Goal: Task Accomplishment & Management: Manage account settings

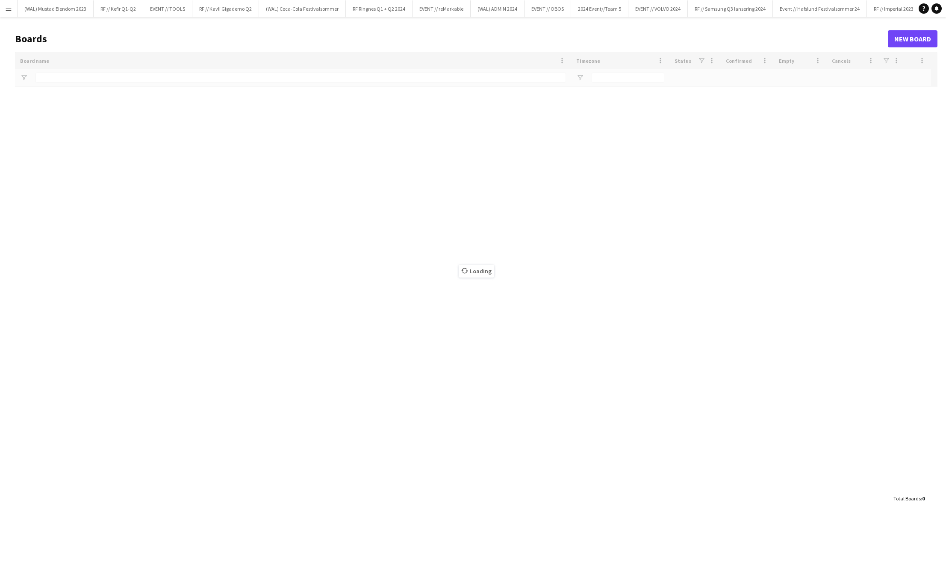
click at [5, 9] on button "Menu" at bounding box center [8, 8] width 17 height 17
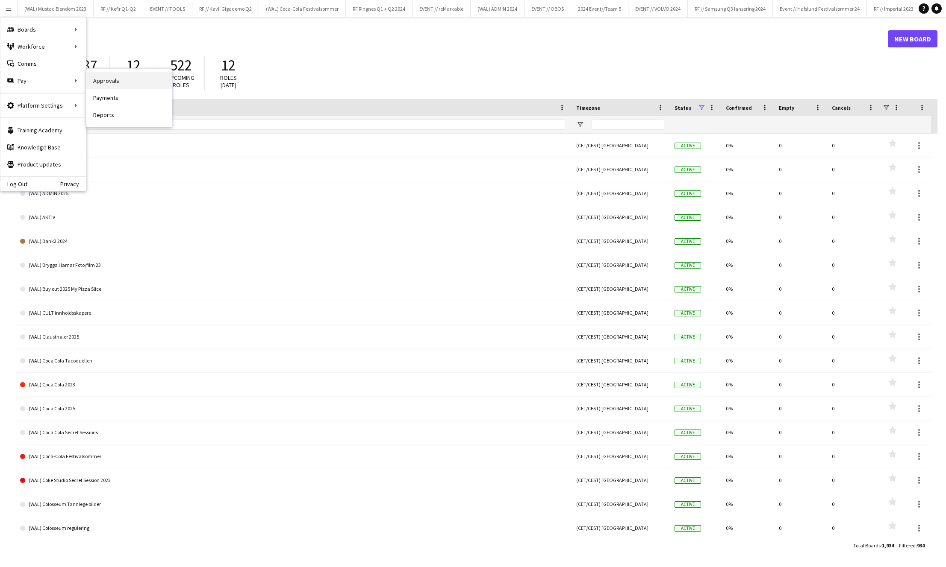
click at [109, 79] on link "Approvals" at bounding box center [128, 80] width 85 height 17
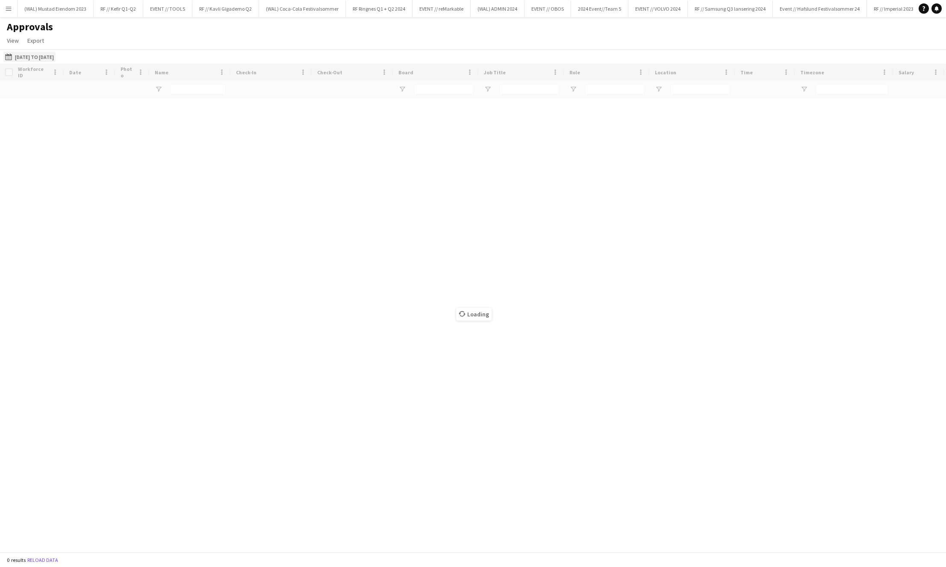
click at [43, 52] on button "[DATE] to [DATE] [DATE] to [DATE]" at bounding box center [29, 57] width 52 height 10
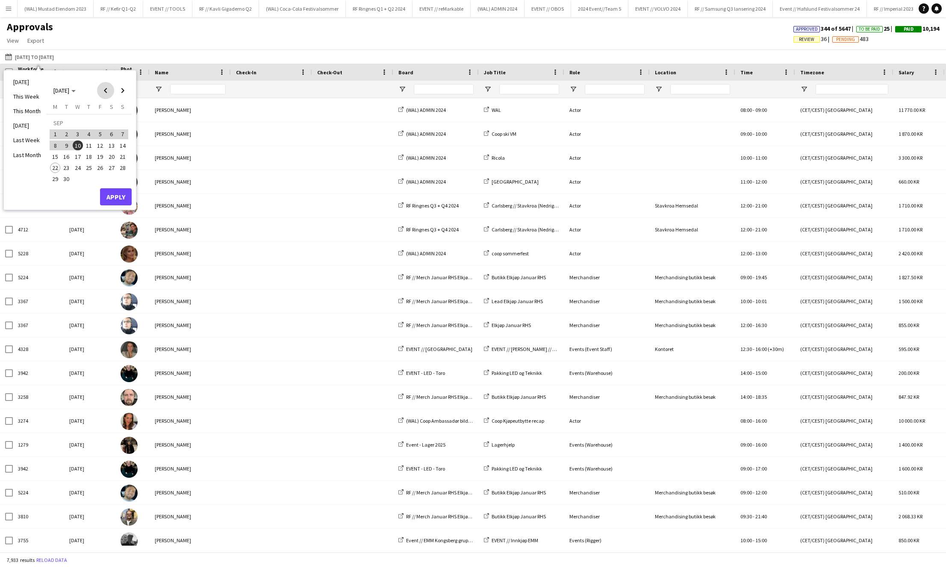
click at [109, 85] on span "Previous month" at bounding box center [105, 90] width 17 height 17
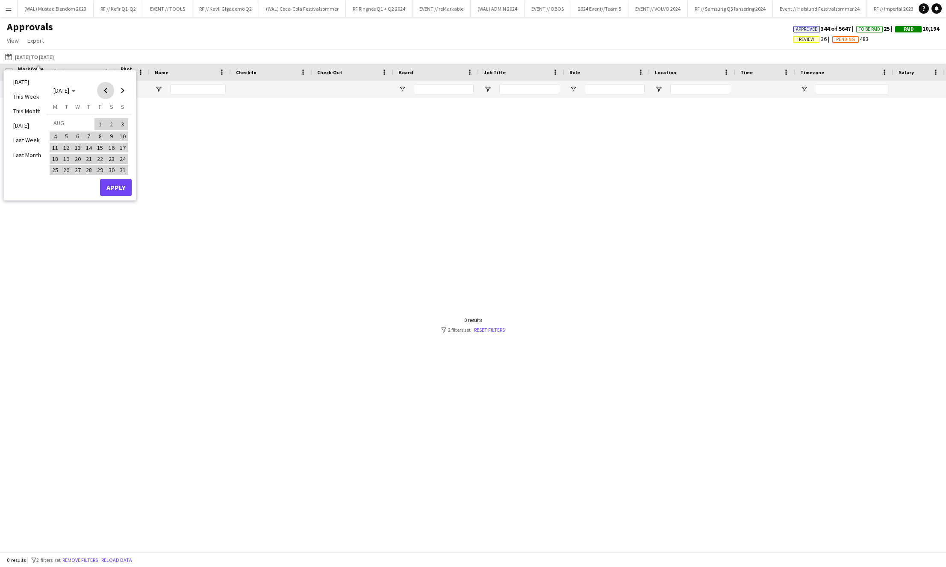
click at [109, 85] on span "Previous month" at bounding box center [105, 90] width 17 height 17
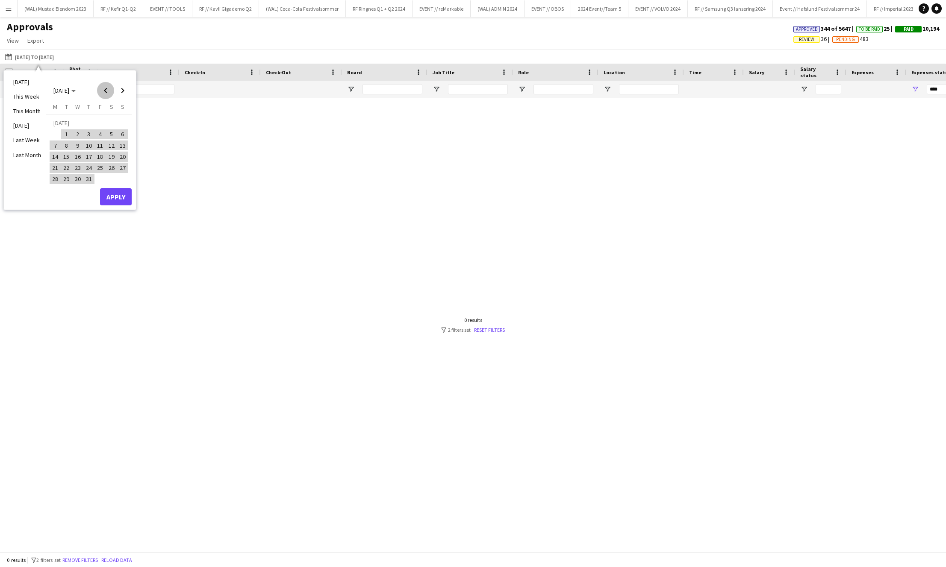
click at [109, 85] on span "Previous month" at bounding box center [105, 90] width 17 height 17
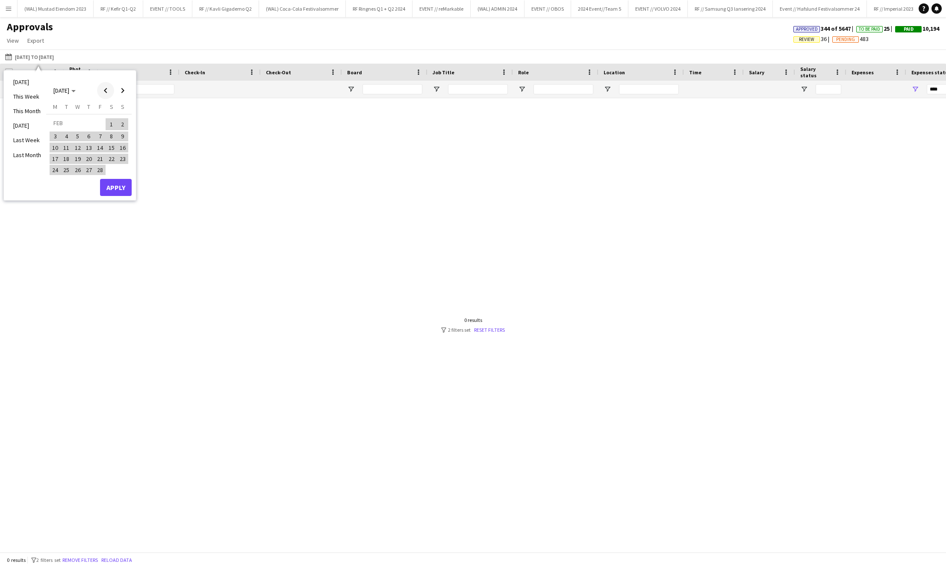
click at [109, 84] on span "Previous month" at bounding box center [105, 90] width 17 height 17
click at [71, 132] on td at bounding box center [61, 134] width 23 height 11
drag, startPoint x: 76, startPoint y: 132, endPoint x: 85, endPoint y: 123, distance: 11.8
click at [76, 132] on span "1" at bounding box center [78, 134] width 10 height 10
click at [122, 91] on span "Next month" at bounding box center [122, 90] width 17 height 17
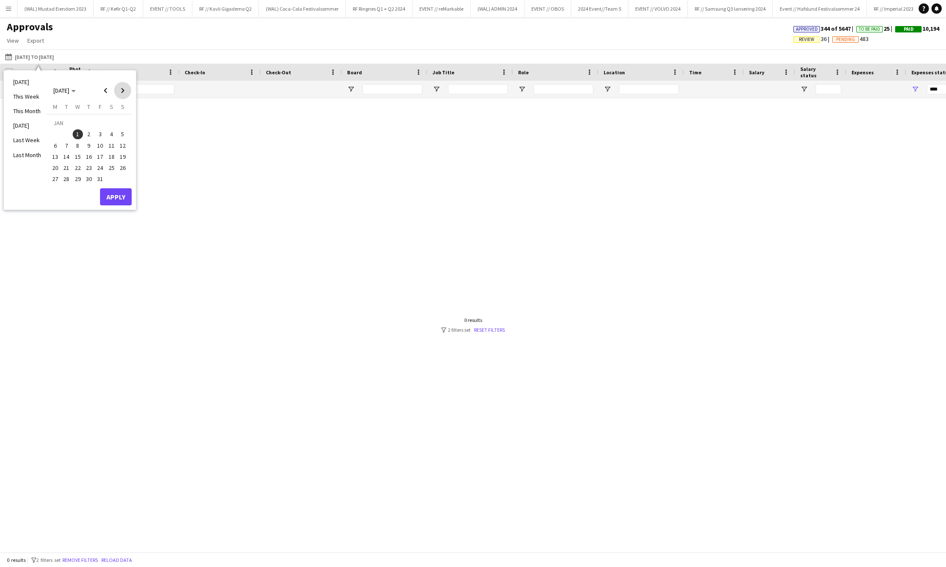
click at [122, 92] on span "Next month" at bounding box center [122, 90] width 17 height 17
click at [122, 93] on span "Next month" at bounding box center [122, 90] width 17 height 17
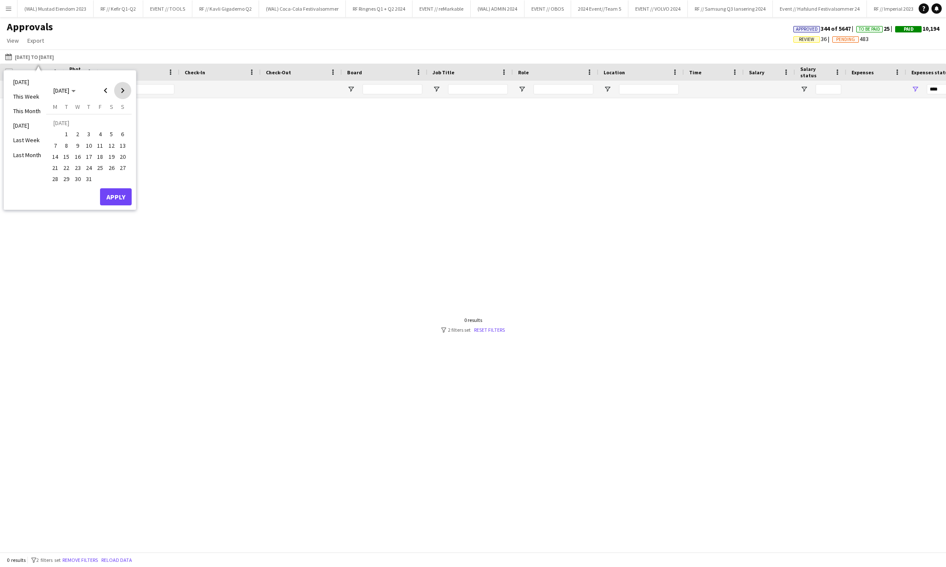
click at [122, 93] on span "Next month" at bounding box center [122, 90] width 17 height 17
click at [112, 93] on span "Previous month" at bounding box center [105, 90] width 17 height 17
drag, startPoint x: 54, startPoint y: 169, endPoint x: 101, endPoint y: 197, distance: 54.2
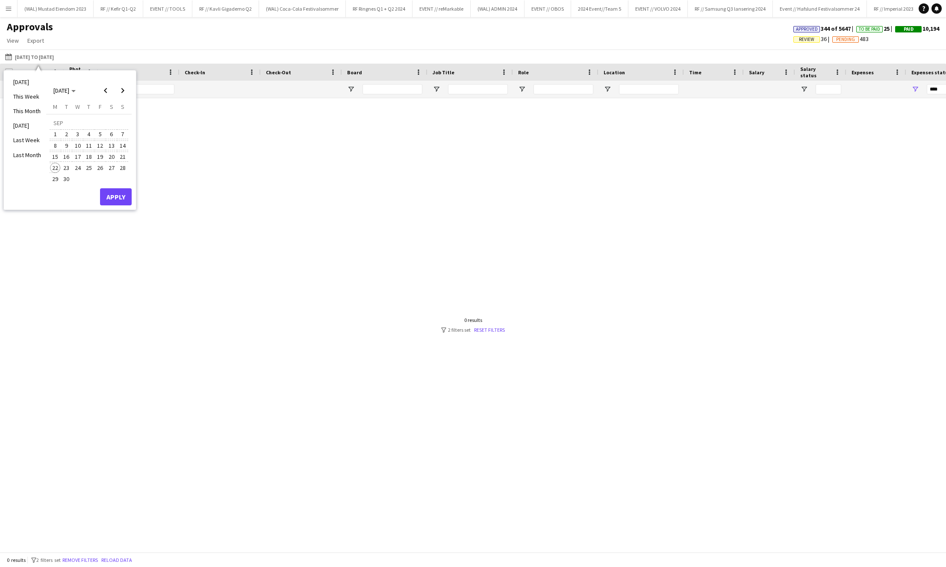
click at [56, 170] on span "22" at bounding box center [55, 168] width 10 height 10
click at [114, 199] on button "Apply" at bounding box center [116, 196] width 32 height 17
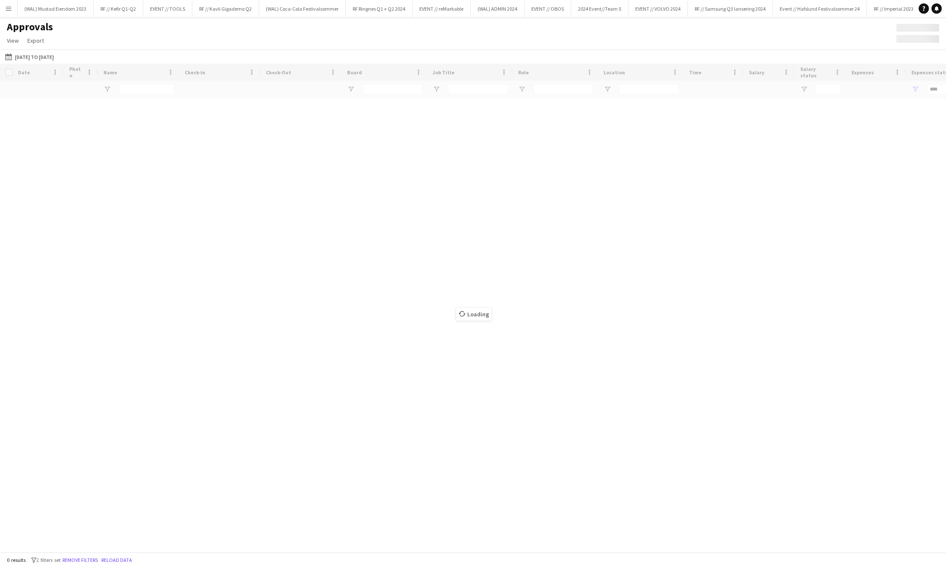
type input "**********"
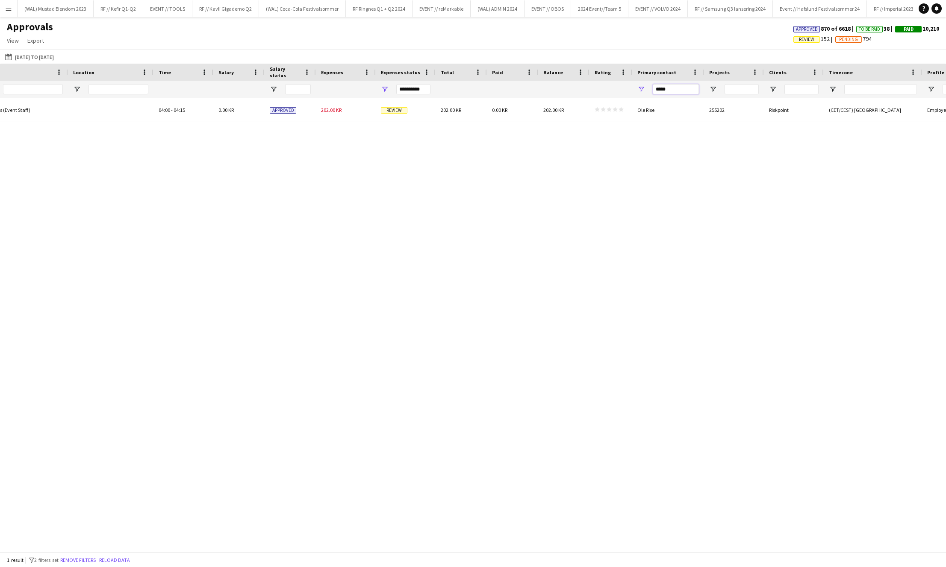
drag, startPoint x: 681, startPoint y: 88, endPoint x: 630, endPoint y: 87, distance: 51.3
click at [630, 87] on div "*****" at bounding box center [251, 89] width 1563 height 17
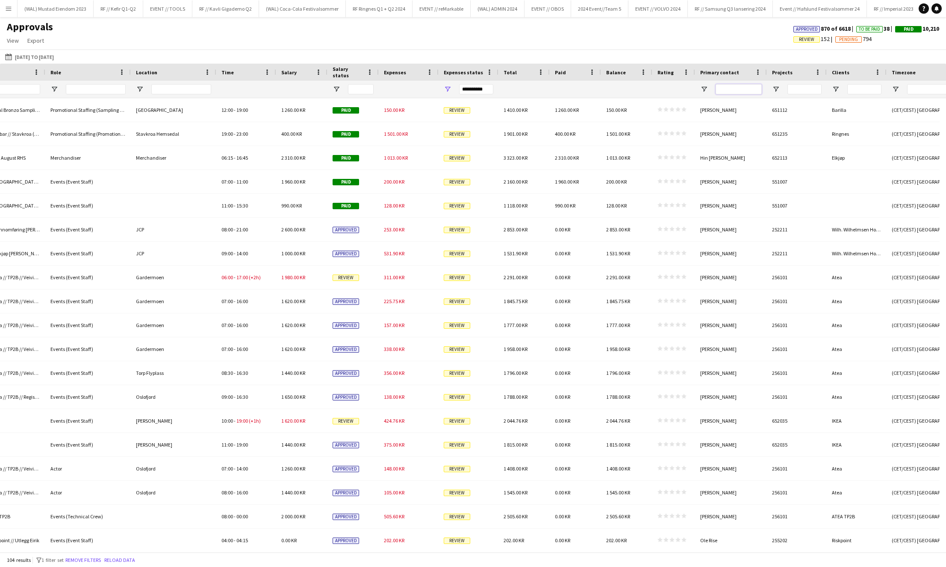
scroll to position [0, 370]
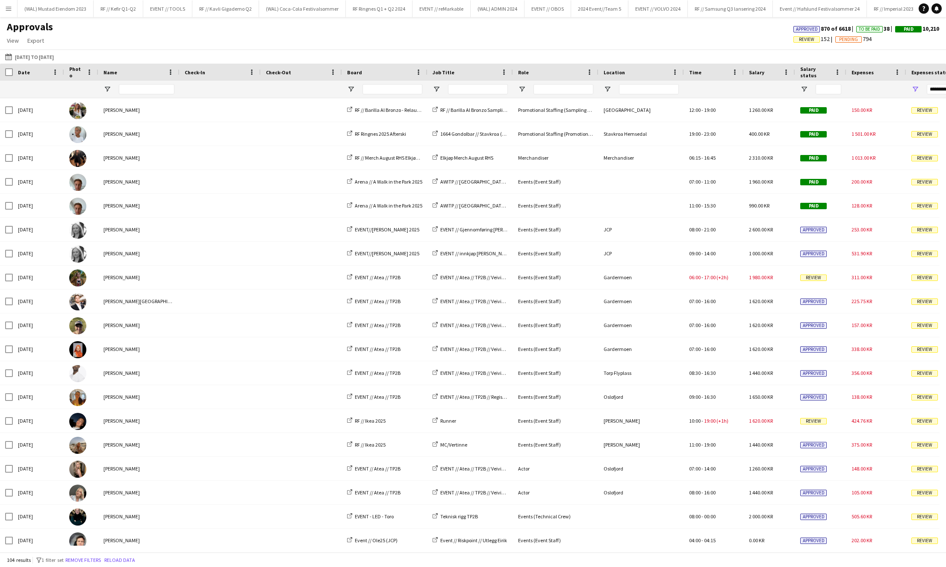
click at [12, 9] on button "Menu" at bounding box center [8, 8] width 17 height 17
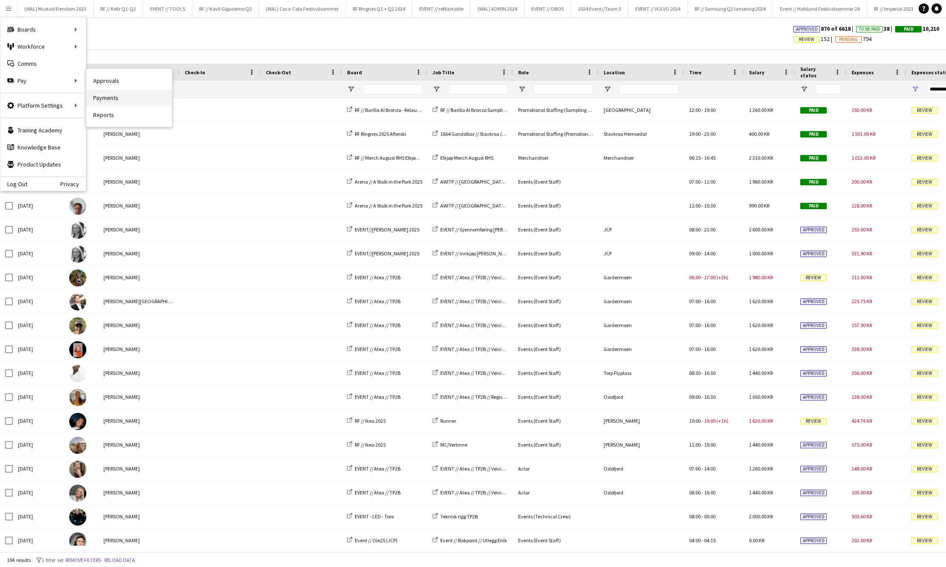
click at [107, 100] on link "Payments" at bounding box center [128, 97] width 85 height 17
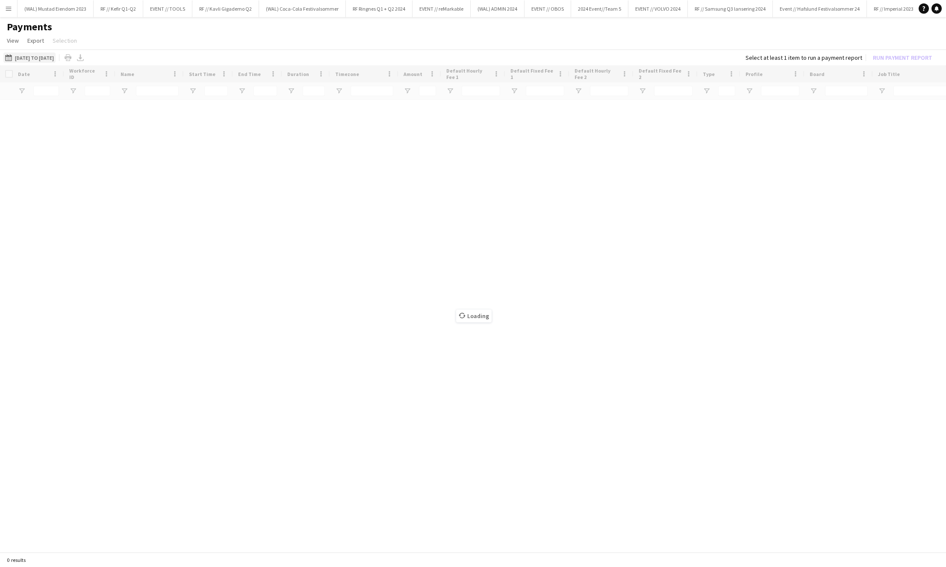
click at [56, 53] on button "[DATE] to [DATE] [DATE] to [DATE]" at bounding box center [29, 58] width 52 height 10
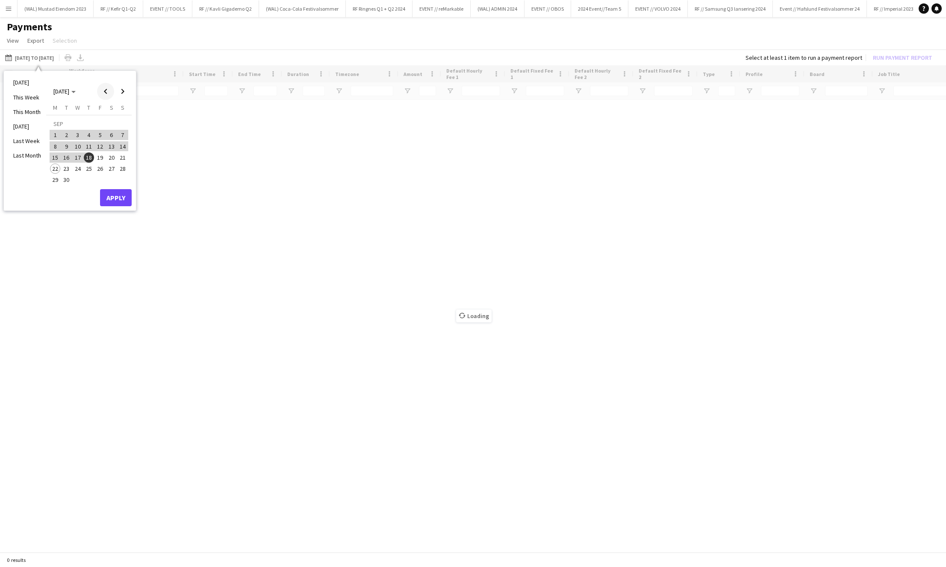
click at [99, 90] on span "Previous month" at bounding box center [105, 91] width 17 height 17
click at [100, 90] on span "Previous month" at bounding box center [105, 91] width 17 height 17
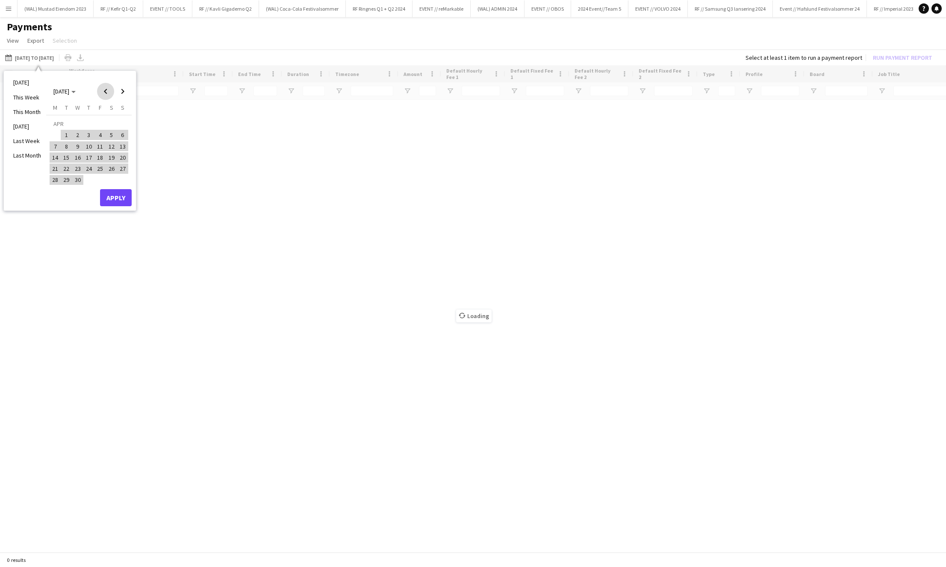
click at [100, 90] on span "Previous month" at bounding box center [105, 91] width 17 height 17
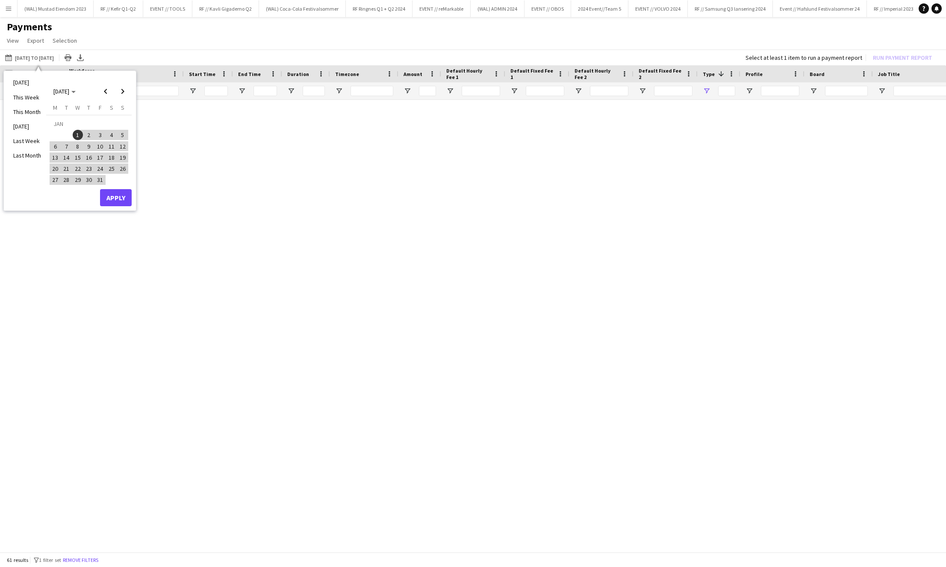
type input "**********"
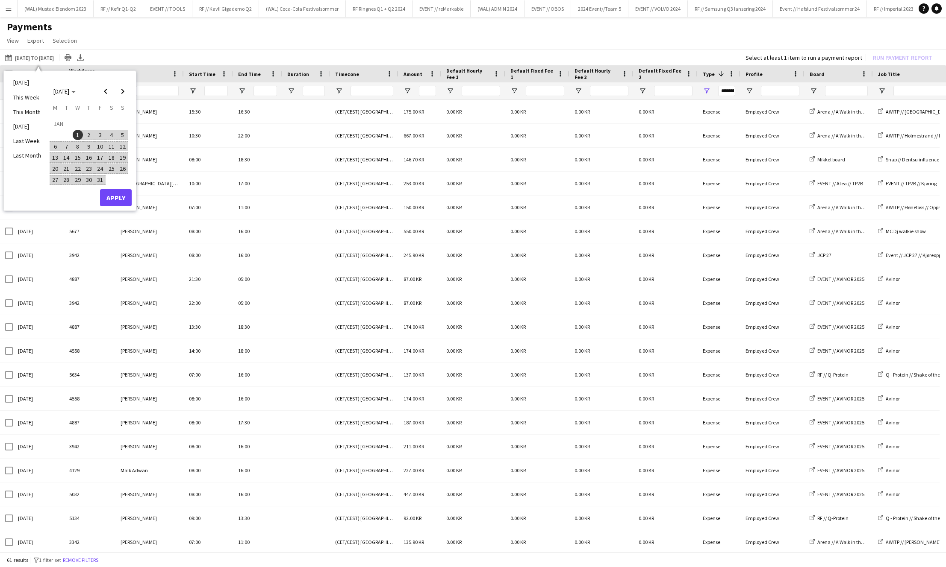
drag, startPoint x: 75, startPoint y: 132, endPoint x: 78, endPoint y: 138, distance: 7.1
click at [75, 132] on span "1" at bounding box center [78, 135] width 10 height 10
click at [121, 94] on span "Next month" at bounding box center [122, 91] width 17 height 17
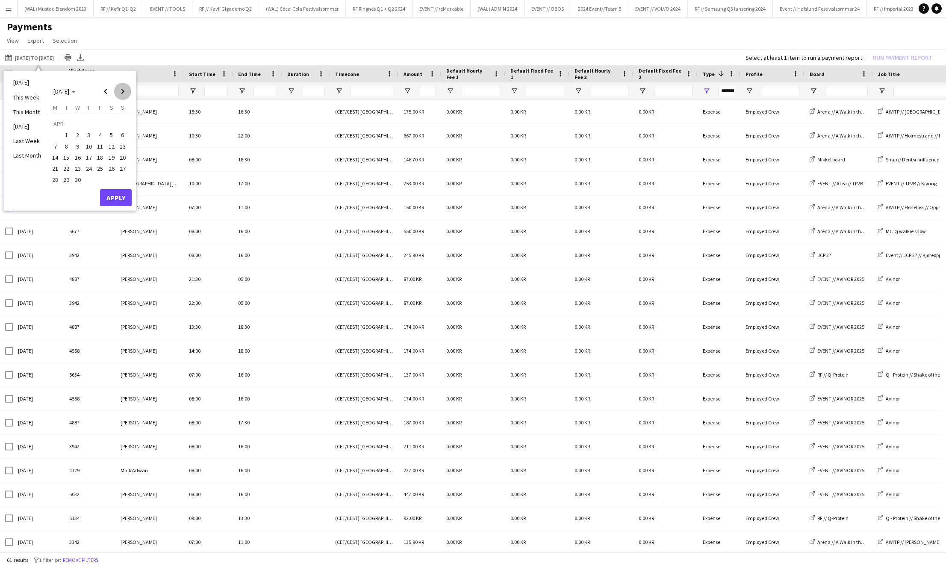
click at [121, 94] on span "Next month" at bounding box center [122, 91] width 17 height 17
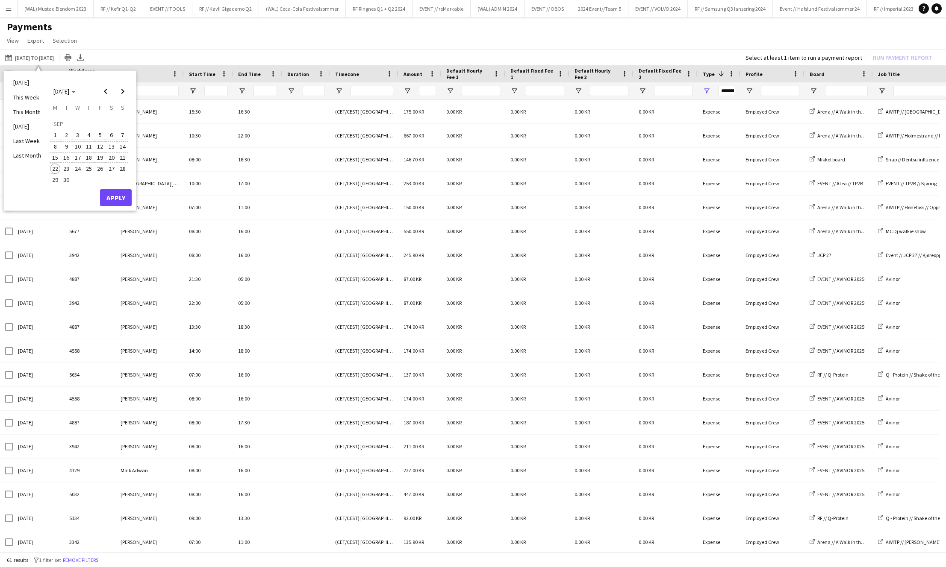
drag, startPoint x: 56, startPoint y: 167, endPoint x: 60, endPoint y: 170, distance: 5.2
click at [57, 168] on span "22" at bounding box center [55, 169] width 10 height 10
click at [123, 201] on button "Apply" at bounding box center [116, 197] width 32 height 17
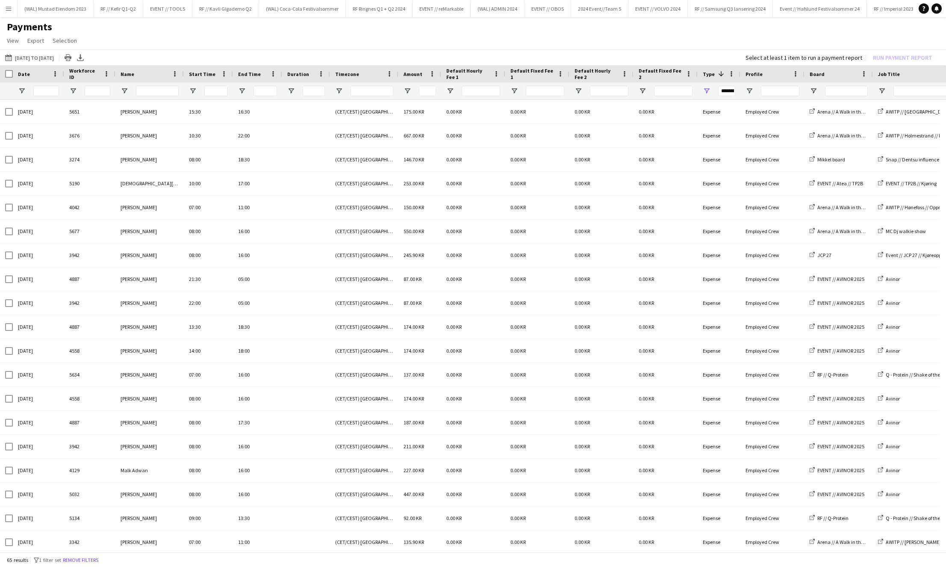
click at [13, 10] on button "Menu" at bounding box center [8, 8] width 17 height 17
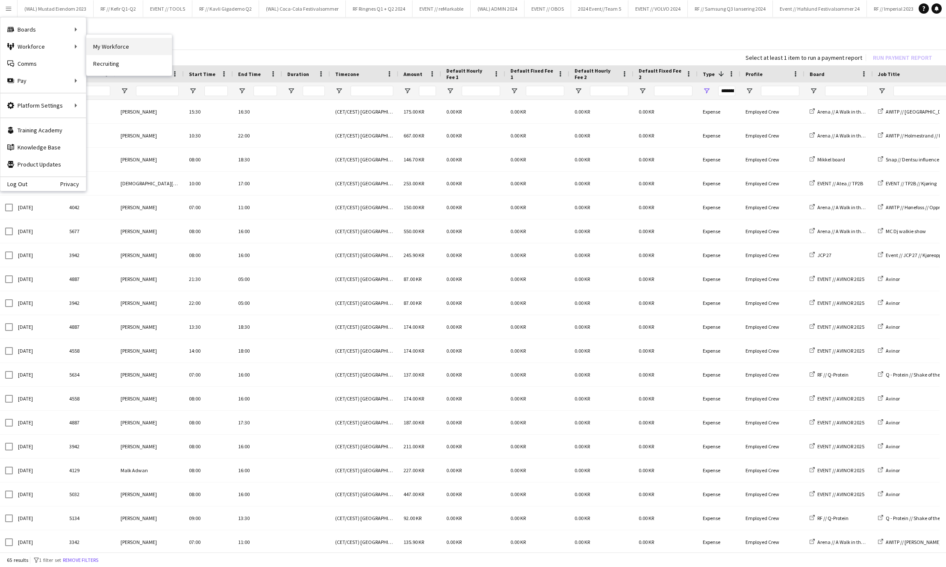
click at [122, 49] on link "My Workforce" at bounding box center [128, 46] width 85 height 17
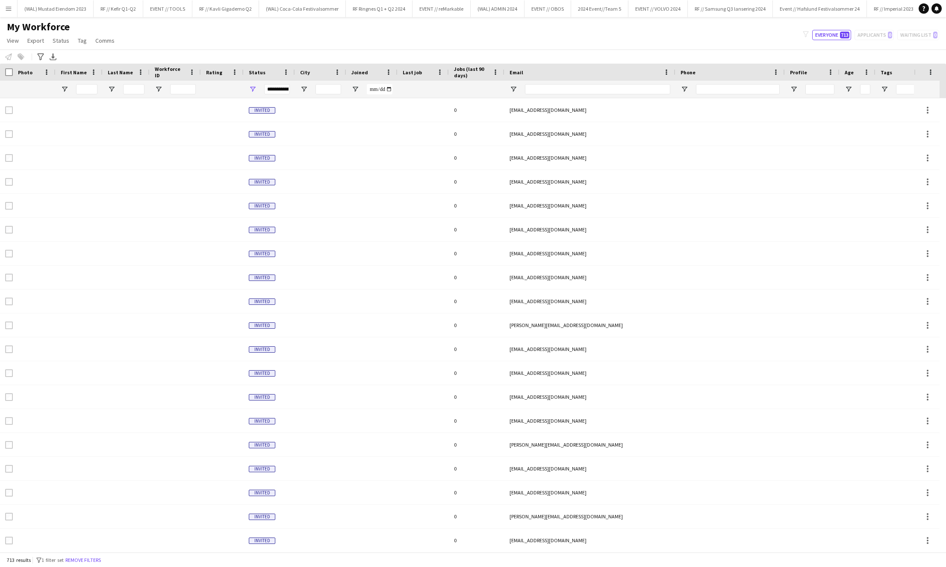
click at [11, 15] on button "Menu" at bounding box center [8, 8] width 17 height 17
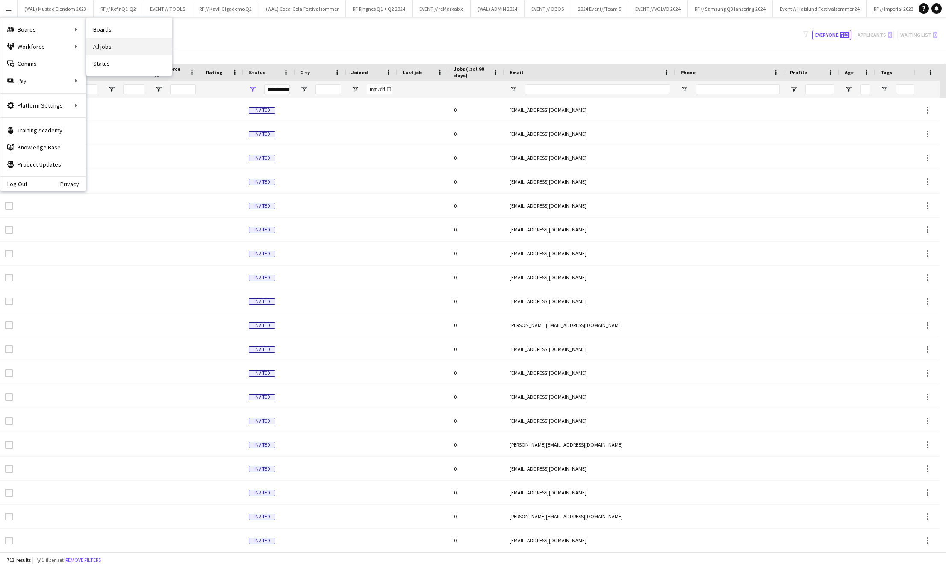
click at [126, 46] on link "All jobs" at bounding box center [128, 46] width 85 height 17
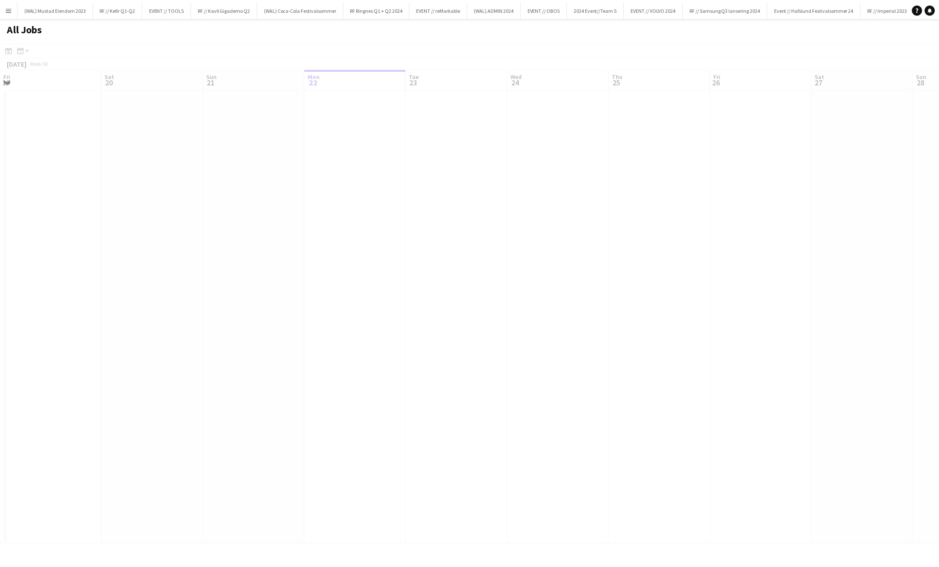
scroll to position [0, 204]
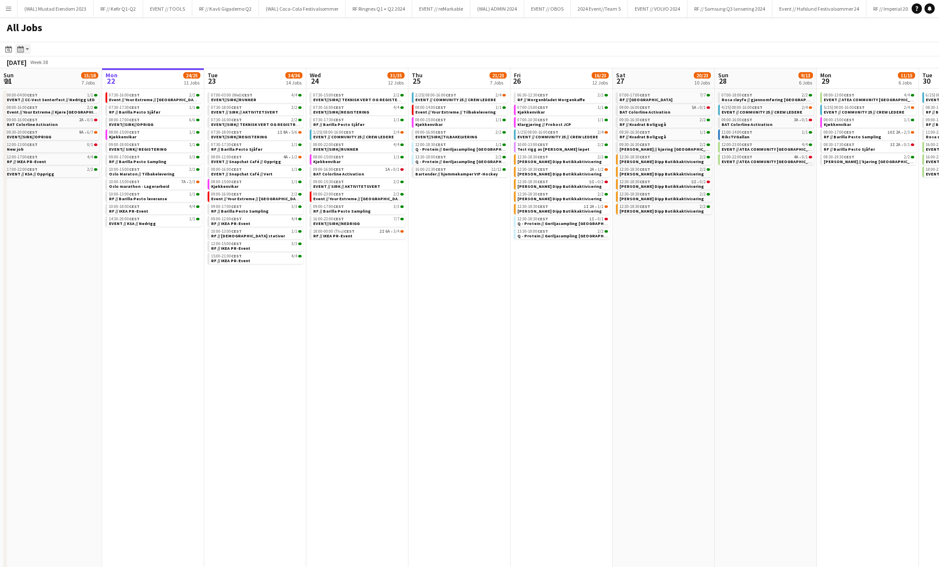
click at [19, 51] on icon at bounding box center [19, 51] width 1 height 0
click at [10, 50] on icon "Date picker" at bounding box center [8, 49] width 7 height 7
click at [22, 121] on span "2" at bounding box center [22, 123] width 10 height 10
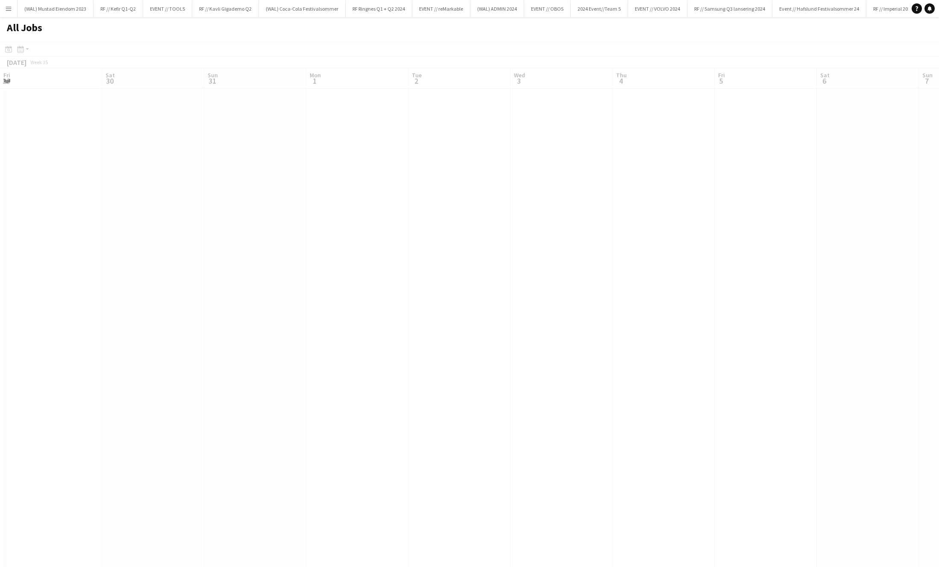
scroll to position [0, 294]
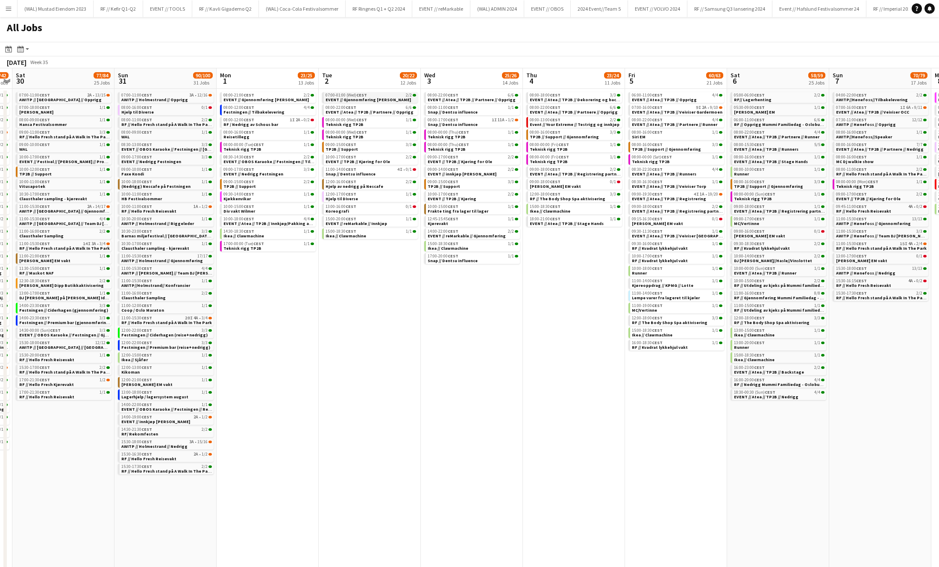
click at [382, 103] on app-brief-job-card "07:00-01:00 (Wed) CEST 2/2 EVENT // Gjennomføring Wilhelmsen" at bounding box center [370, 97] width 96 height 11
click at [378, 99] on span "EVENT // Gjennomføring [PERSON_NAME]" at bounding box center [368, 100] width 85 height 6
click at [372, 109] on span "EVENT // Atea // TP2B // Partnere // Opprigg" at bounding box center [370, 112] width 88 height 6
click at [484, 99] on span "EVENT // Atea // TP2B // Partnere // Opprigg" at bounding box center [472, 100] width 88 height 6
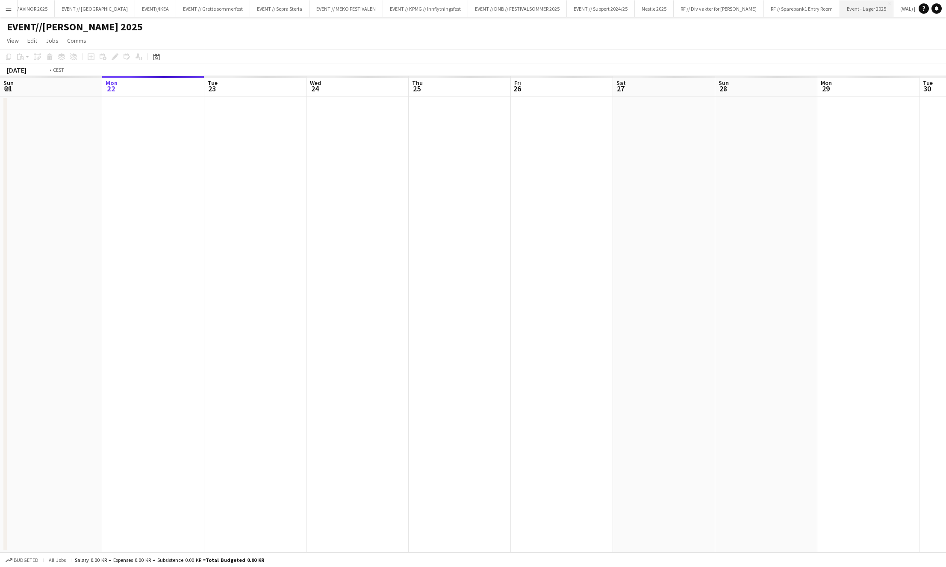
scroll to position [0, 294]
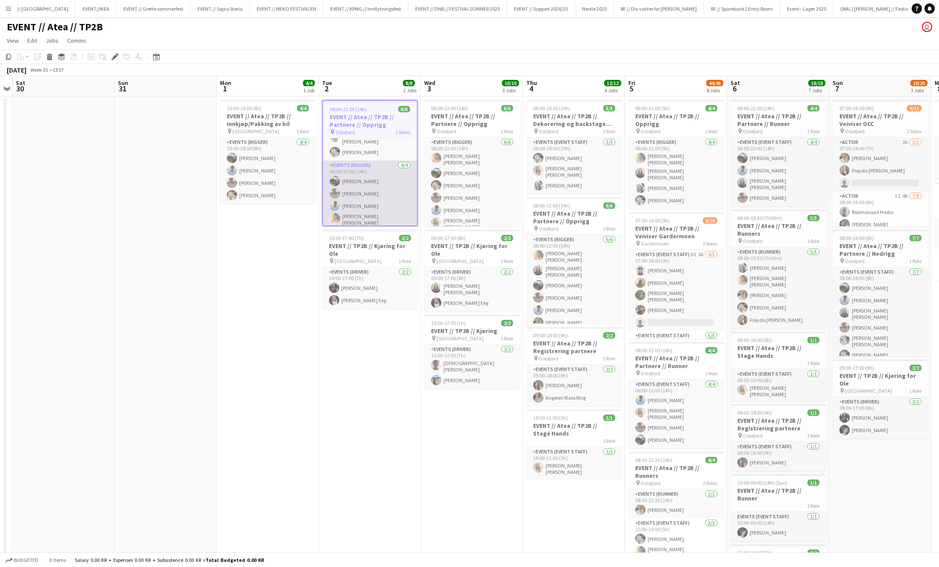
scroll to position [23, 0]
click at [382, 258] on div "pin Oslo 1 Role" at bounding box center [370, 261] width 96 height 7
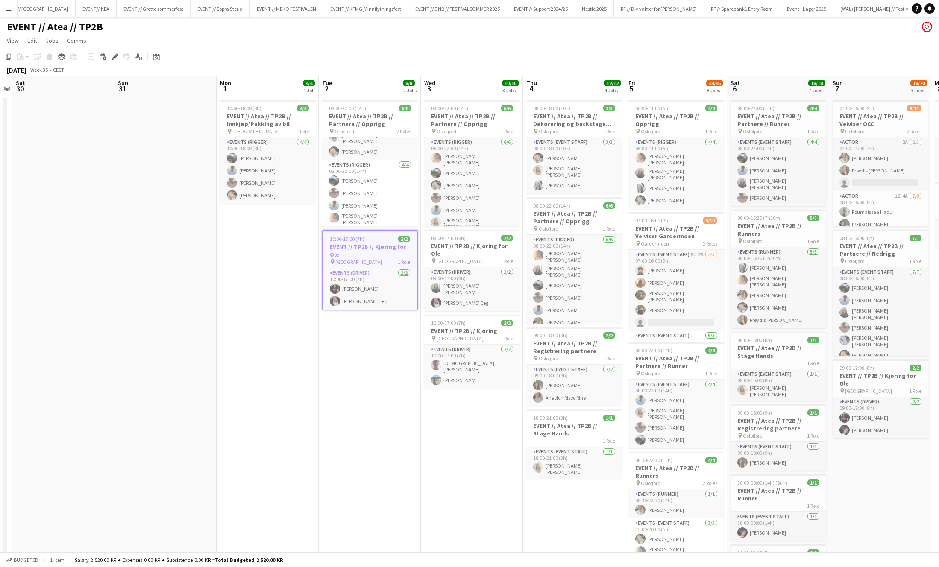
click at [379, 258] on h3 "EVENT // TP2B // Kjøring for Ole" at bounding box center [370, 250] width 94 height 15
click at [379, 258] on app-job-card "10:00-17:00 (7h) 2/2 EVENT // TP2B // Kjøring for Ole pin Oslo 1 Role Events (D…" at bounding box center [370, 269] width 96 height 79
click at [379, 258] on h3 "EVENT // TP2B // Kjøring for Ole" at bounding box center [370, 250] width 94 height 15
click at [379, 258] on app-job-card "10:00-17:00 (7h) 2/2 EVENT // TP2B // Kjøring for Ole pin Oslo 1 Role Events (D…" at bounding box center [370, 269] width 96 height 79
click at [117, 55] on icon at bounding box center [117, 54] width 2 height 2
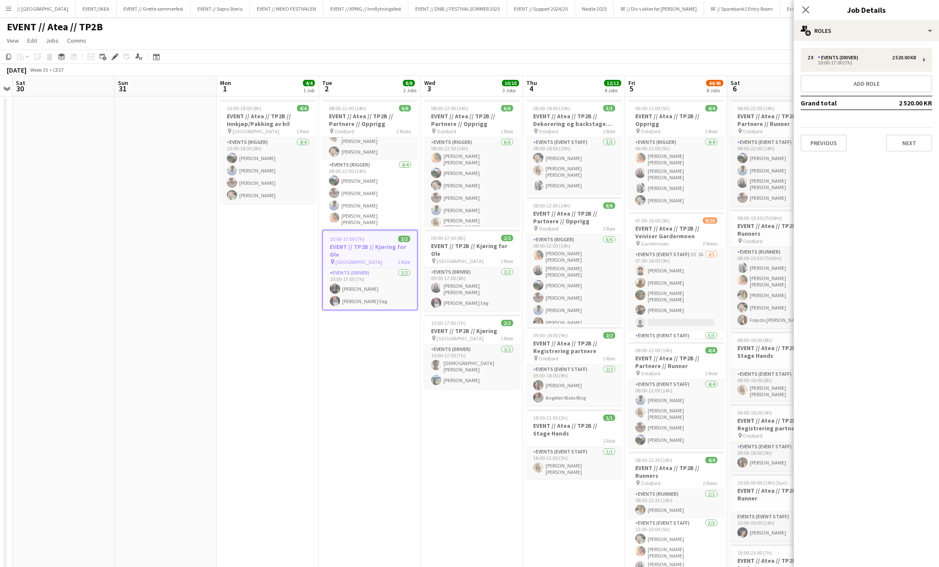
click at [906, 132] on div "Previous Next" at bounding box center [867, 139] width 132 height 24
click at [904, 142] on button "Next" at bounding box center [909, 143] width 46 height 17
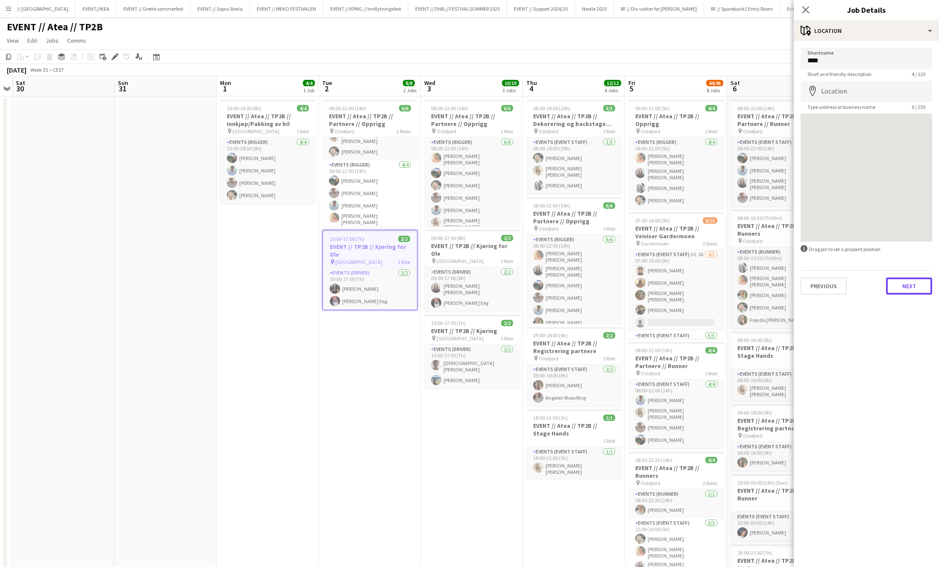
click at [919, 284] on button "Next" at bounding box center [909, 286] width 46 height 17
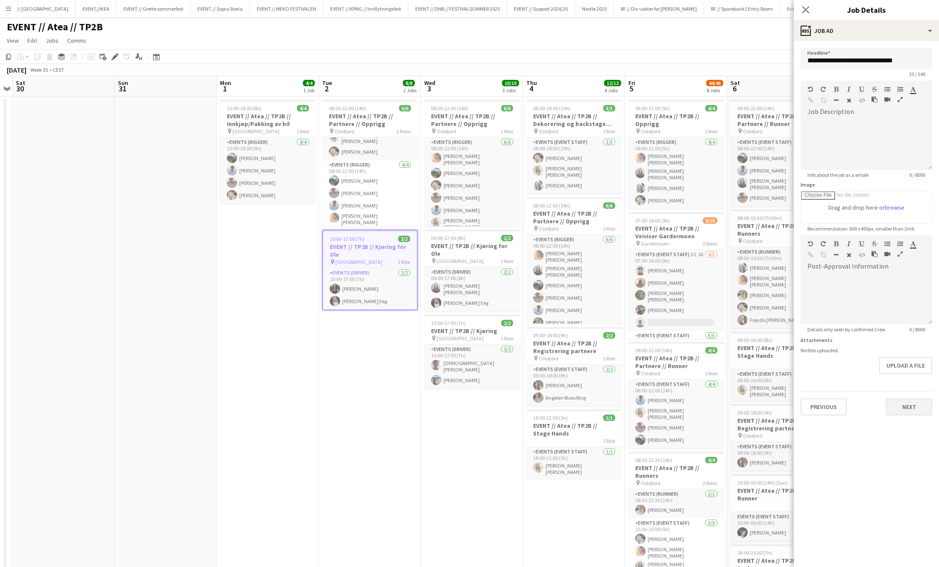
drag, startPoint x: 920, startPoint y: 396, endPoint x: 915, endPoint y: 405, distance: 10.1
click at [919, 399] on div "Previous Next" at bounding box center [867, 403] width 132 height 24
click at [915, 405] on button "Next" at bounding box center [909, 407] width 46 height 17
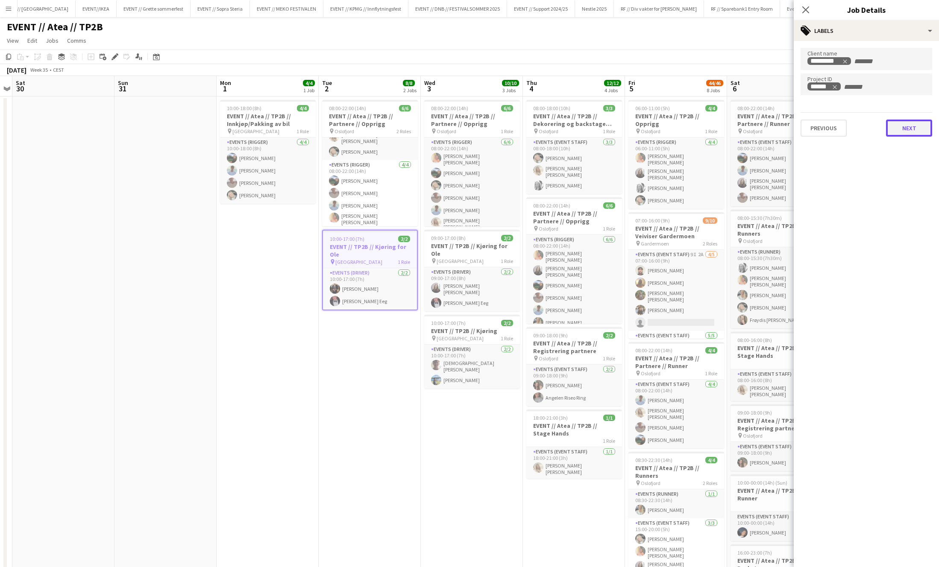
click at [909, 130] on button "Next" at bounding box center [909, 128] width 46 height 17
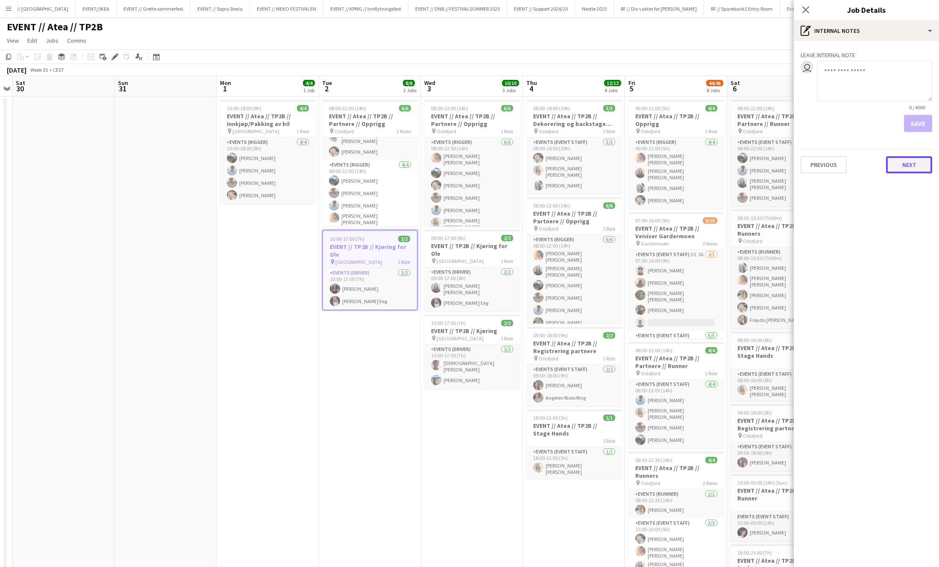
click at [911, 163] on button "Next" at bounding box center [909, 164] width 46 height 17
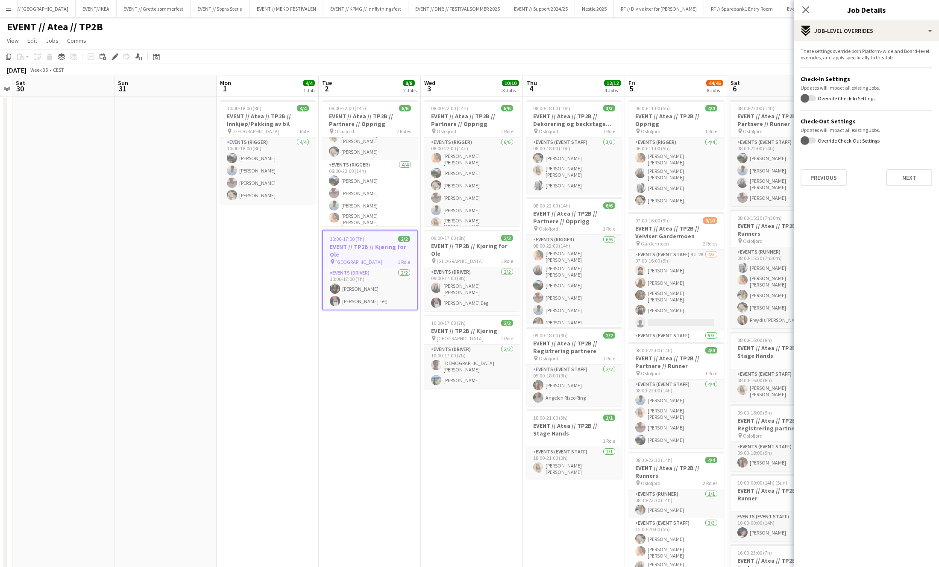
click at [917, 187] on div "These settings override both Platform-wide and Board-level overrides, and apply…" at bounding box center [866, 117] width 145 height 152
click at [915, 177] on button "Next" at bounding box center [909, 177] width 46 height 17
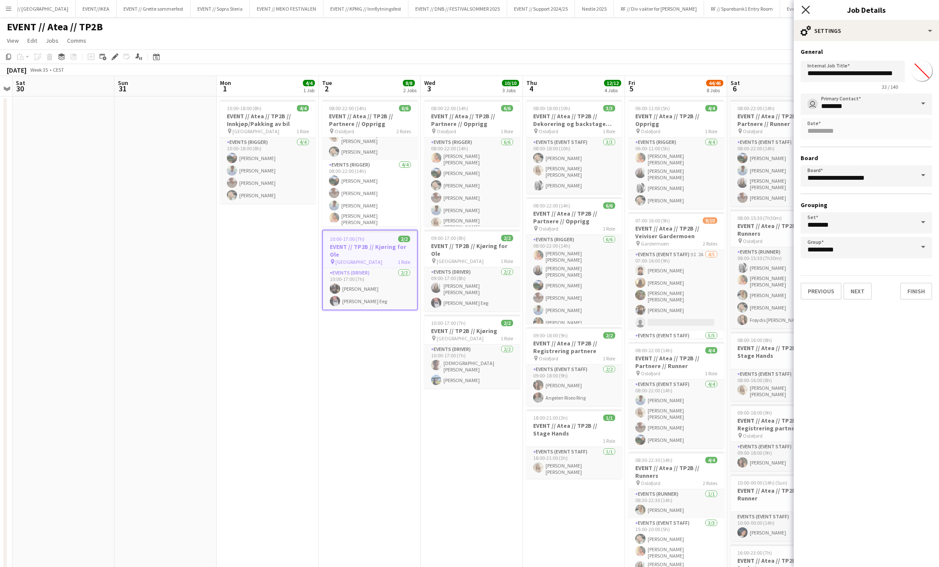
click at [804, 10] on icon "Close pop-in" at bounding box center [806, 10] width 8 height 8
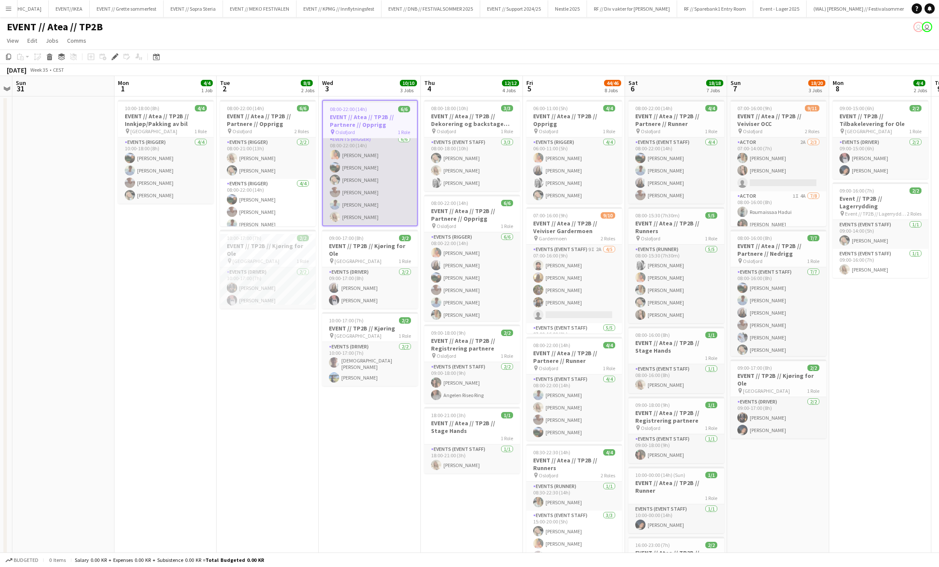
scroll to position [6, 0]
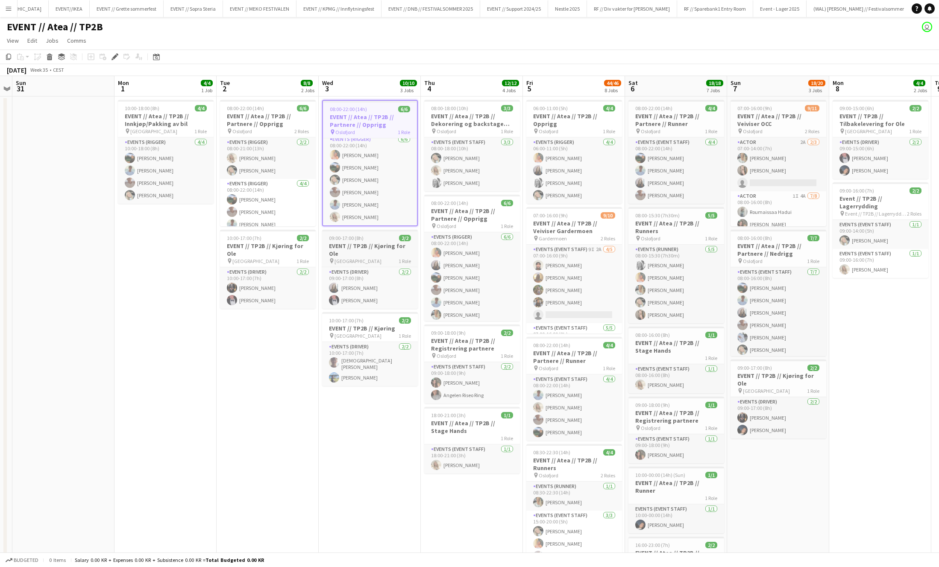
click at [366, 258] on div "pin Oslo 1 Role" at bounding box center [370, 261] width 96 height 7
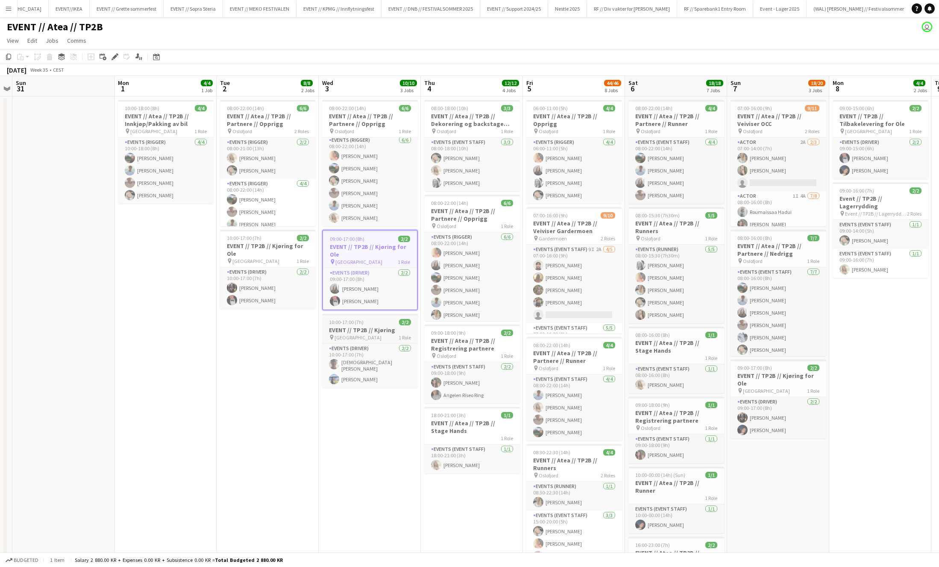
click at [370, 323] on div "10:00-17:00 (7h) 2/2" at bounding box center [370, 322] width 96 height 6
click at [268, 234] on app-job-card "10:00-17:00 (7h) 2/2 EVENT // TP2B // Kjøring for Ole pin Oslo 1 Role Events (D…" at bounding box center [268, 269] width 96 height 79
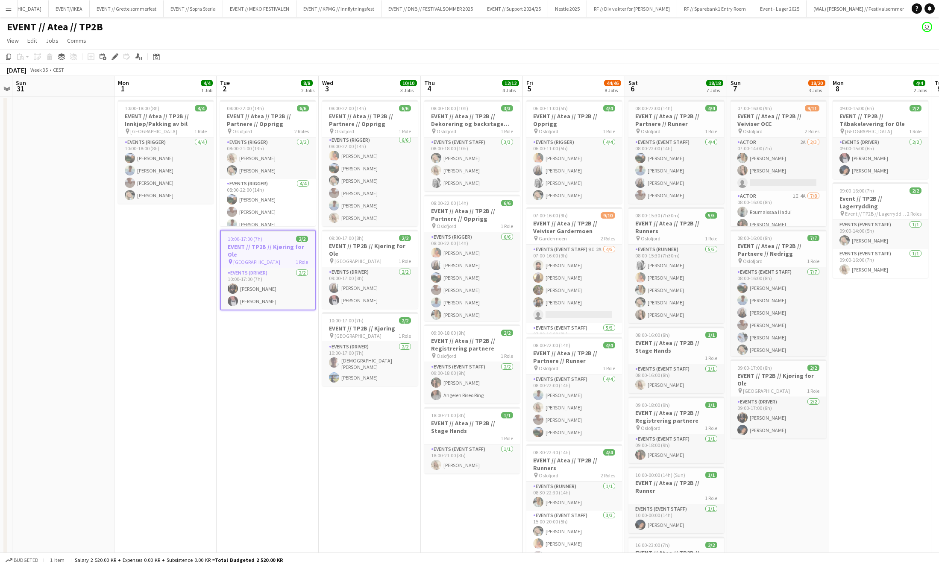
click at [263, 245] on h3 "EVENT // TP2B // Kjøring for Ole" at bounding box center [268, 250] width 94 height 15
click at [263, 245] on h3 "EVENT // TP2B // Kjøring for Ole" at bounding box center [268, 249] width 96 height 15
click at [116, 59] on icon "Edit" at bounding box center [115, 56] width 7 height 7
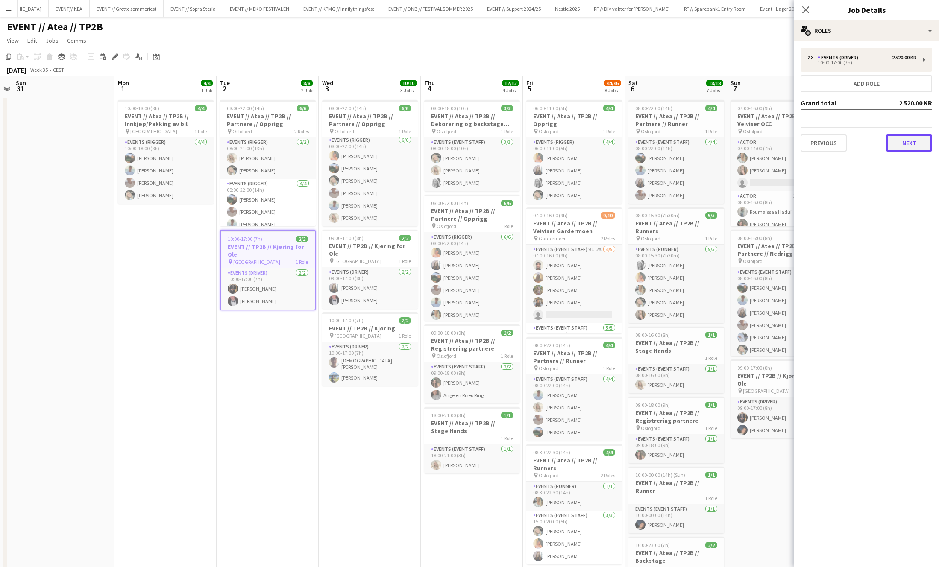
click at [920, 146] on button "Next" at bounding box center [909, 143] width 46 height 17
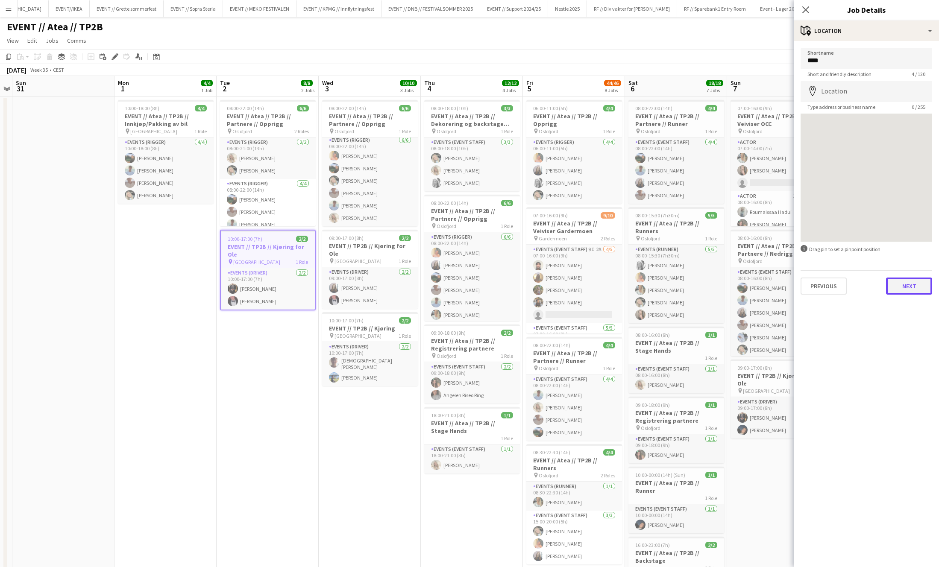
click at [914, 285] on button "Next" at bounding box center [909, 286] width 46 height 17
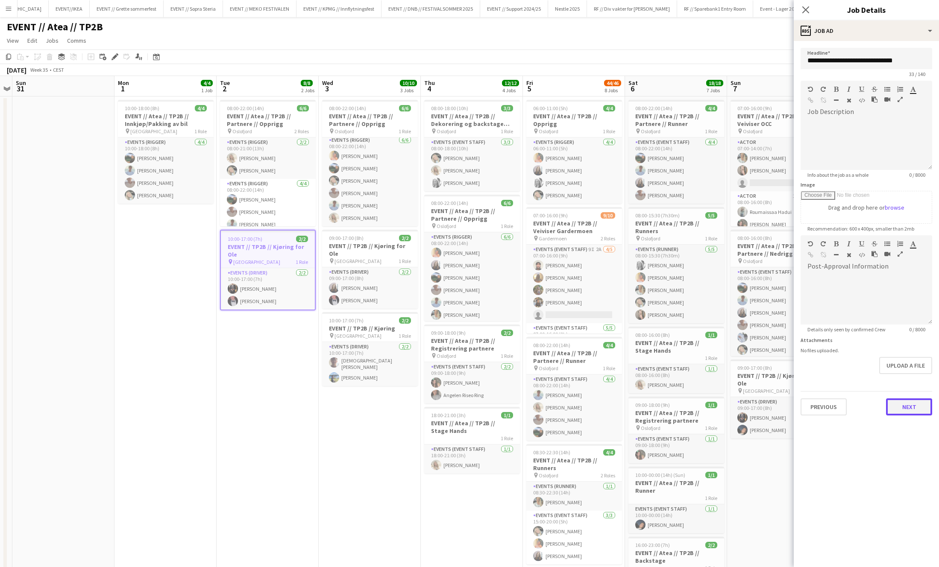
click at [911, 406] on button "Next" at bounding box center [909, 407] width 46 height 17
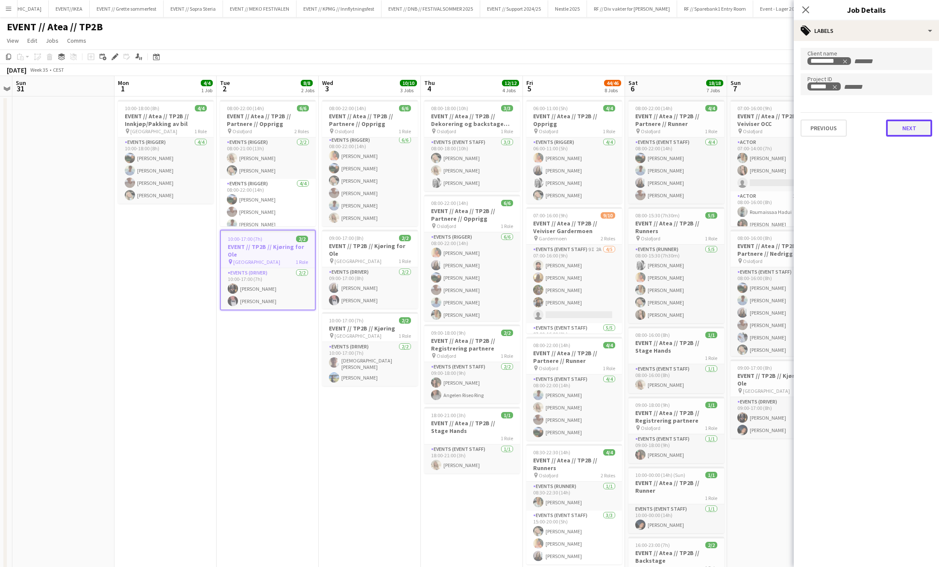
click at [913, 133] on button "Next" at bounding box center [909, 128] width 46 height 17
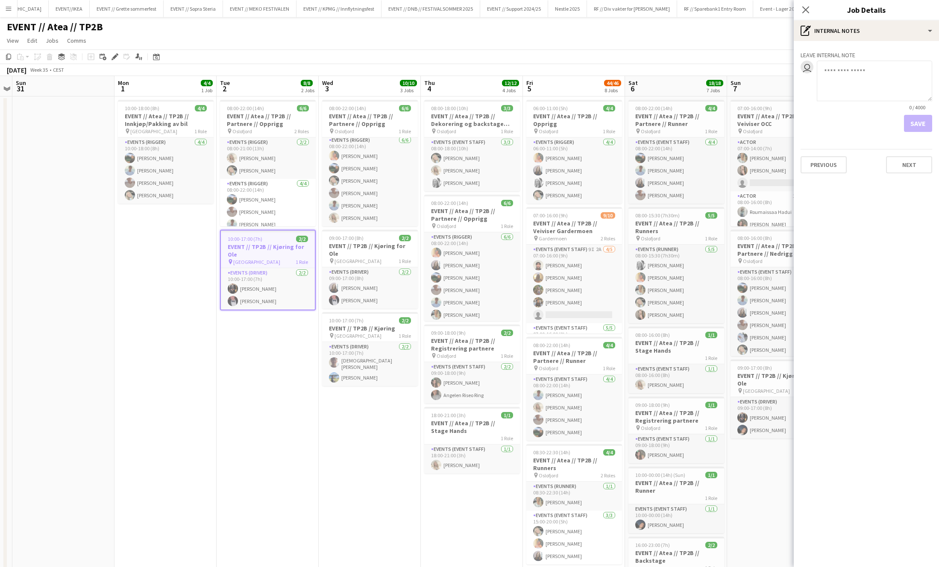
click at [904, 178] on div "Leave internal note user 0 / 4000 Save Previous Next" at bounding box center [866, 110] width 145 height 139
click at [903, 173] on button "Next" at bounding box center [909, 164] width 46 height 17
click at [899, 188] on div "These settings override both Platform-wide and Board-level overrides, and apply…" at bounding box center [866, 117] width 145 height 152
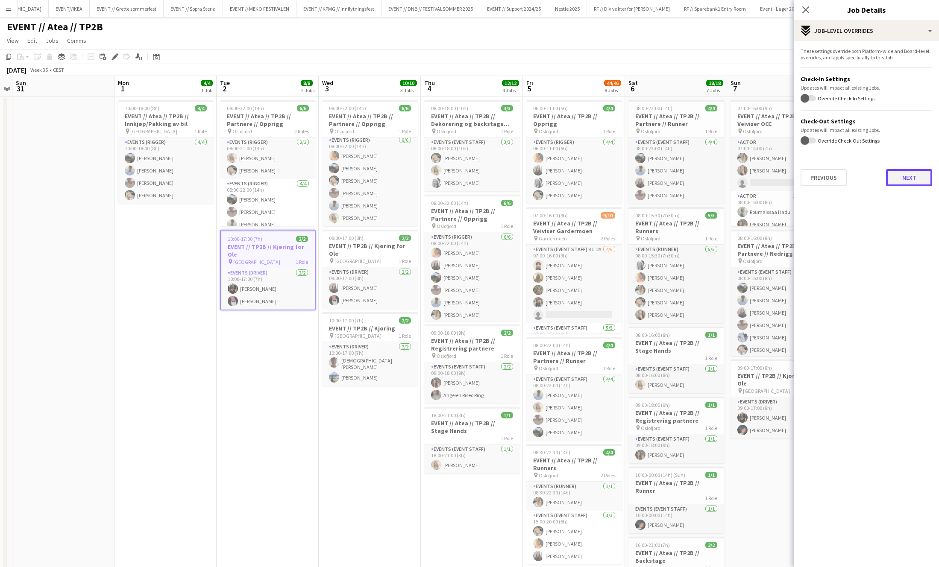
click at [901, 182] on button "Next" at bounding box center [909, 177] width 46 height 17
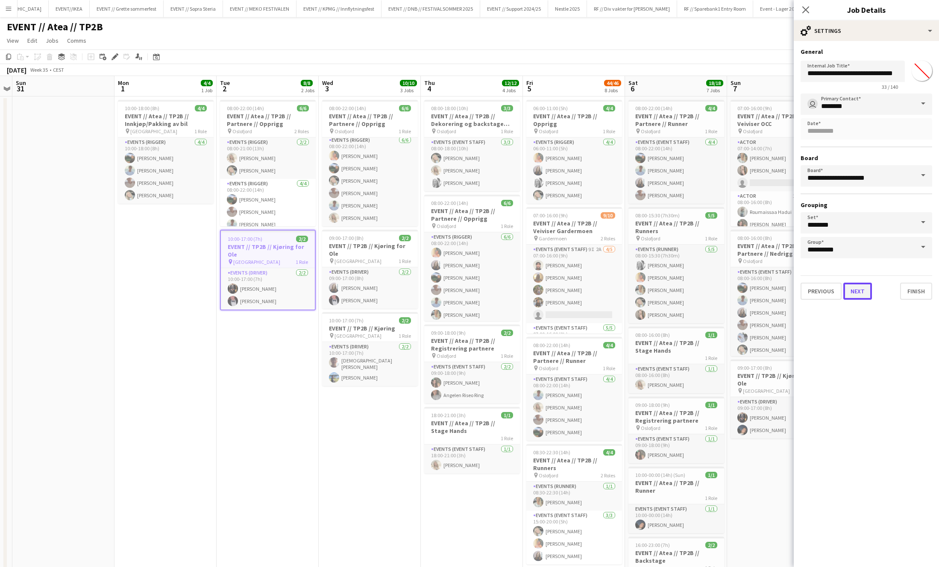
click at [862, 292] on button "Next" at bounding box center [858, 291] width 29 height 17
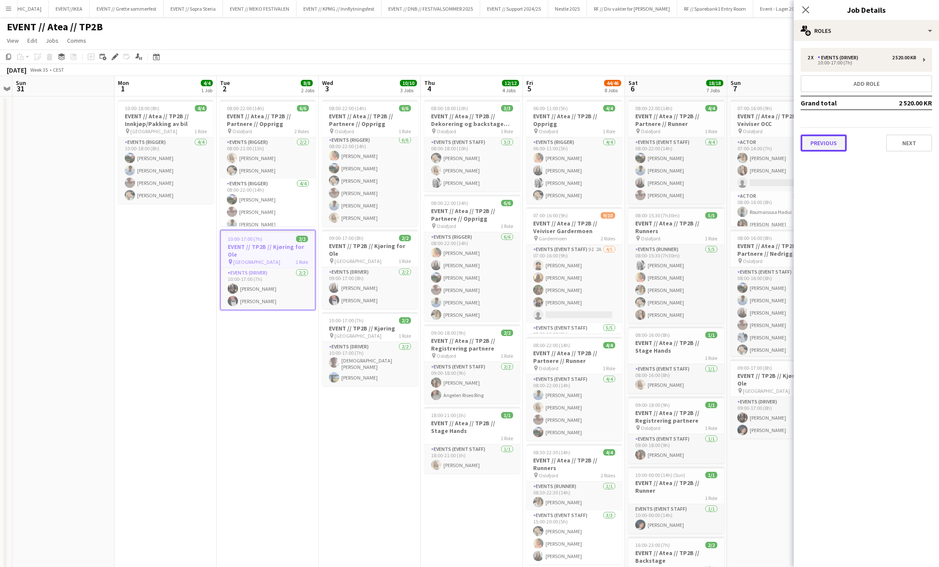
click at [836, 145] on button "Previous" at bounding box center [824, 143] width 46 height 17
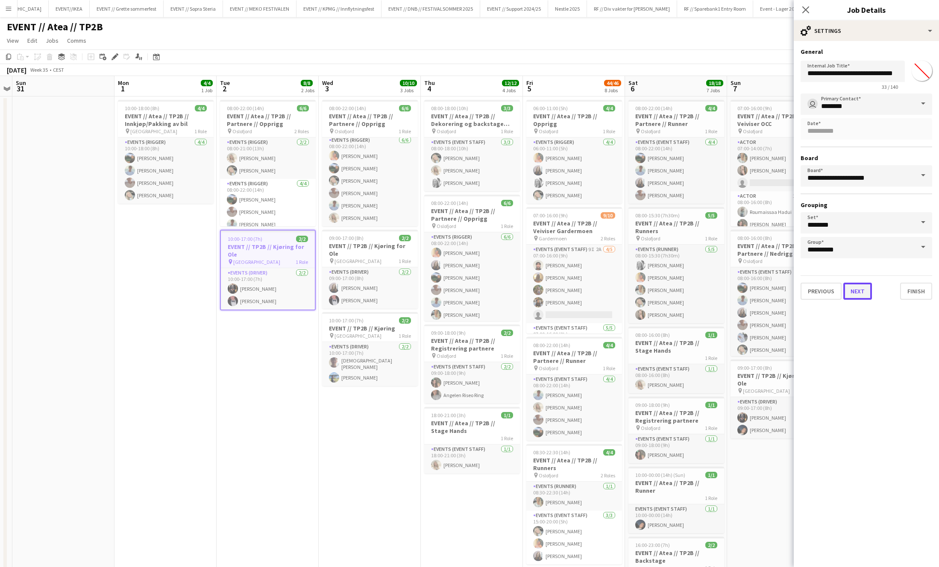
click at [867, 294] on button "Next" at bounding box center [858, 291] width 29 height 17
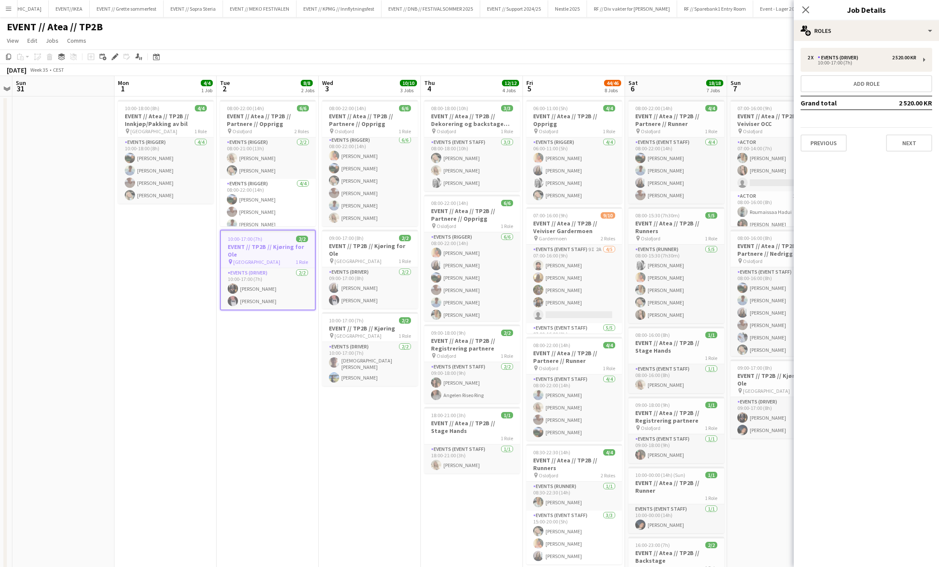
click at [836, 133] on div "Previous Next" at bounding box center [867, 139] width 132 height 24
click at [835, 142] on button "Previous" at bounding box center [824, 143] width 46 height 17
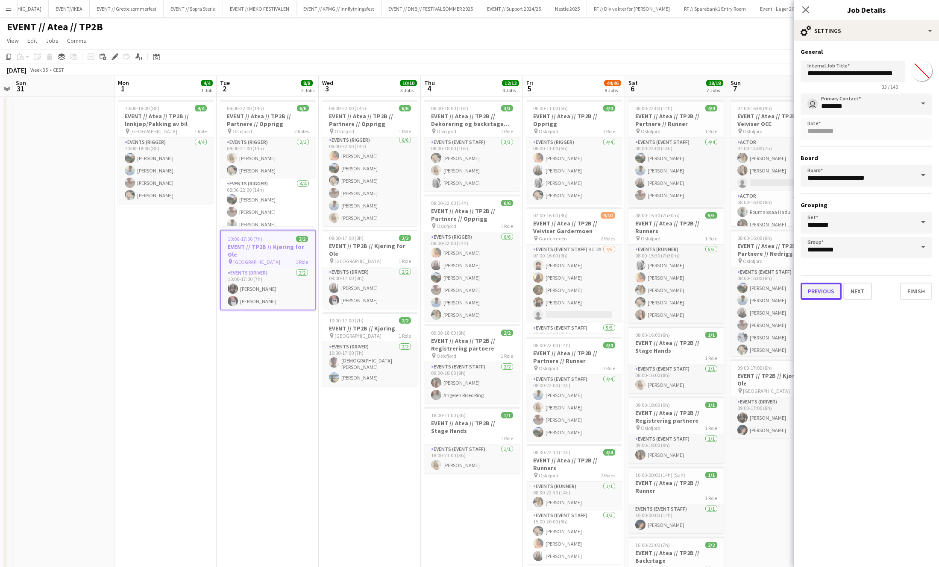
click at [827, 295] on button "Previous" at bounding box center [821, 291] width 41 height 17
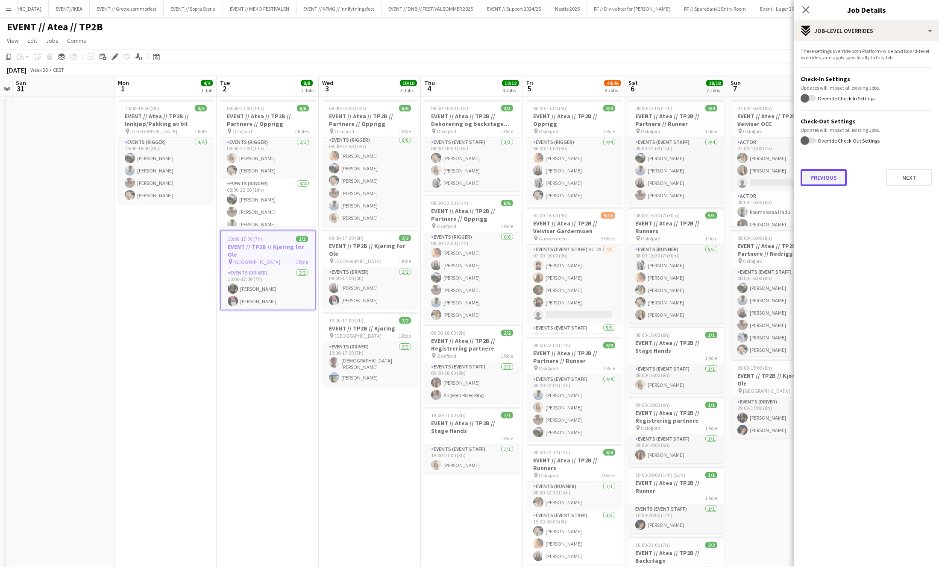
click at [821, 172] on button "Previous" at bounding box center [824, 177] width 46 height 17
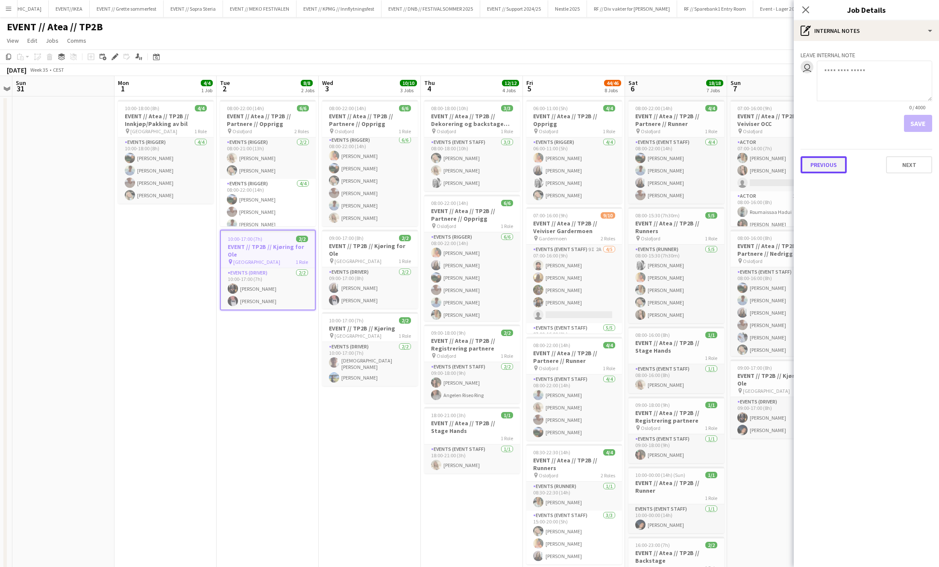
click at [821, 172] on button "Previous" at bounding box center [824, 164] width 46 height 17
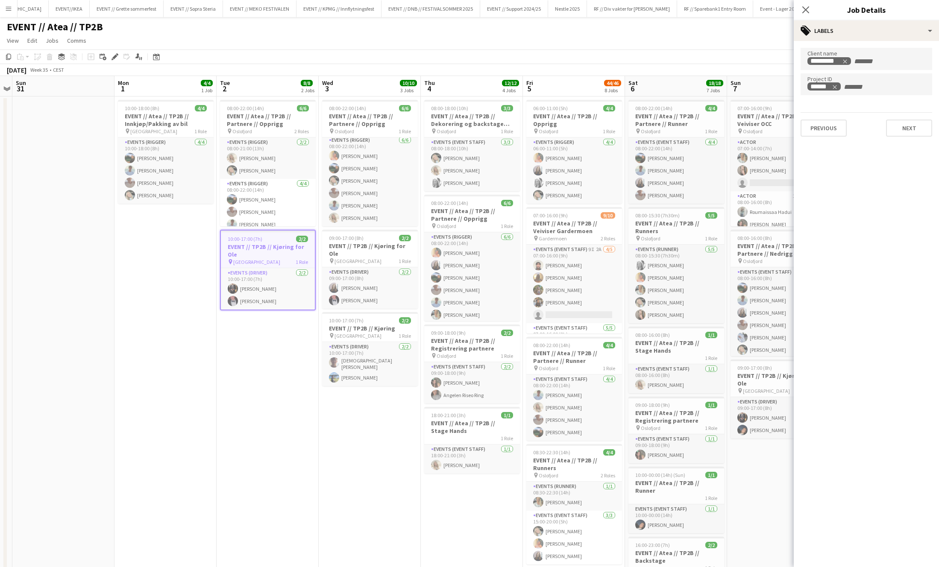
drag, startPoint x: 563, startPoint y: 42, endPoint x: 526, endPoint y: 32, distance: 38.2
click at [563, 42] on app-page-menu "View Day view expanded Day view collapsed Month view Date picker Jump to today …" at bounding box center [469, 41] width 939 height 16
